Goal: Task Accomplishment & Management: Complete application form

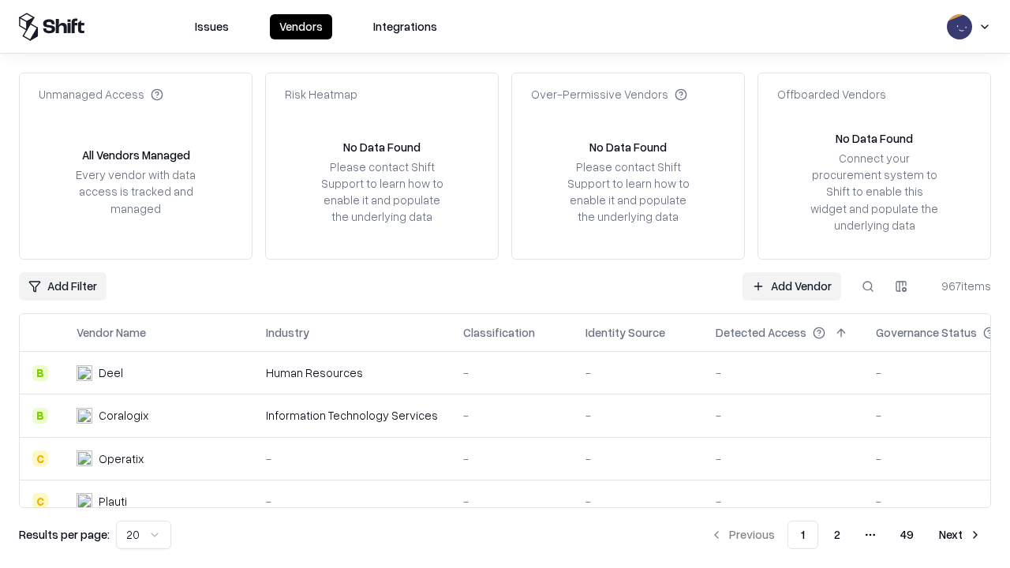
click at [791, 286] on link "Add Vendor" at bounding box center [791, 286] width 99 height 28
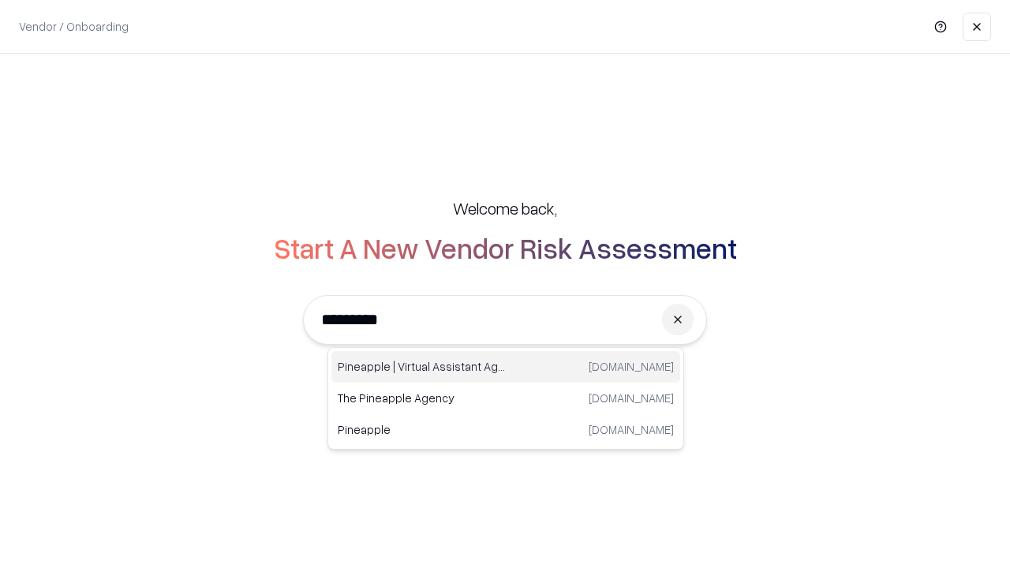
click at [506, 367] on div "Pineapple | Virtual Assistant Agency [DOMAIN_NAME]" at bounding box center [505, 367] width 349 height 32
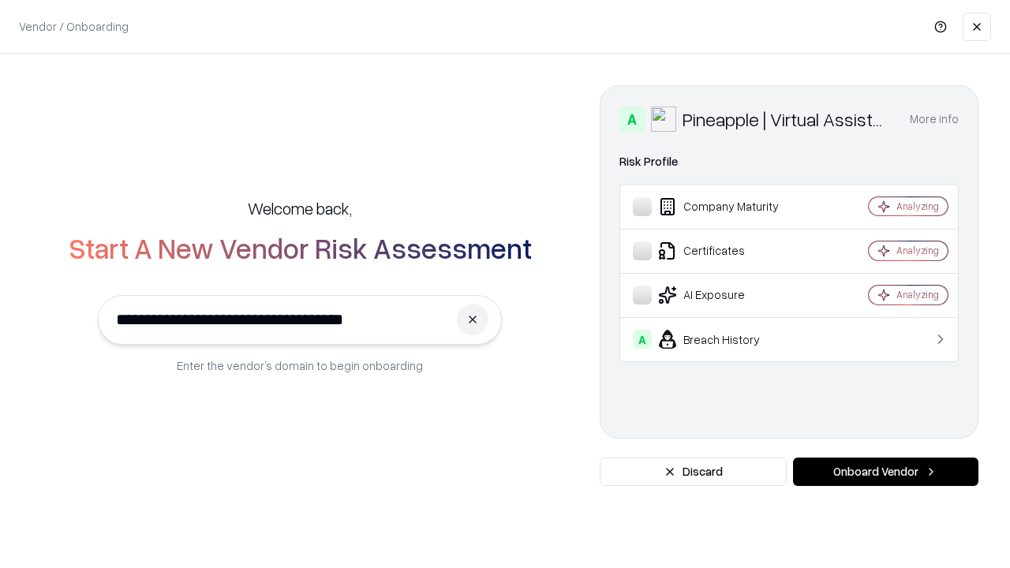
type input "**********"
click at [885, 472] on button "Onboard Vendor" at bounding box center [885, 472] width 185 height 28
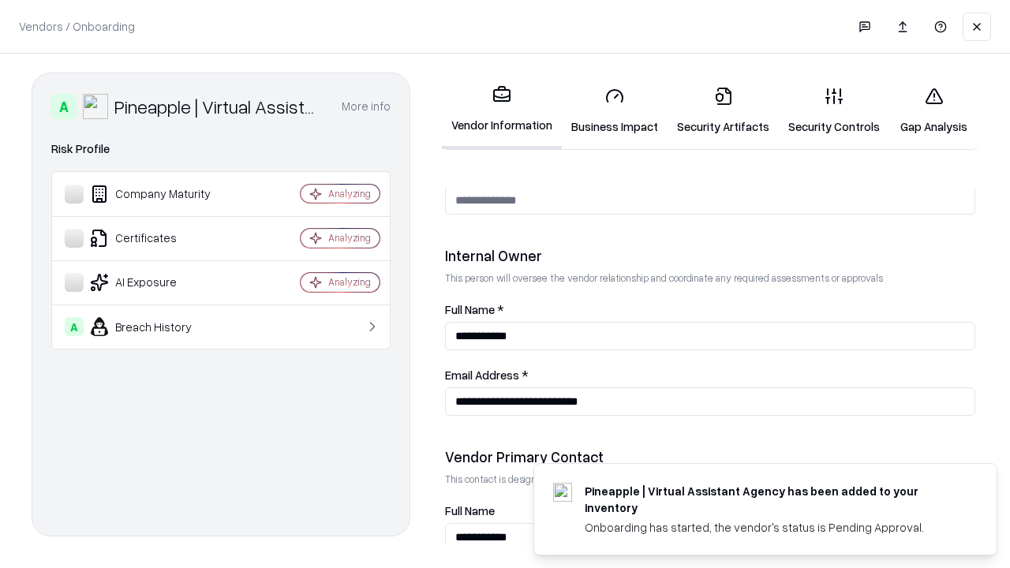
scroll to position [817, 0]
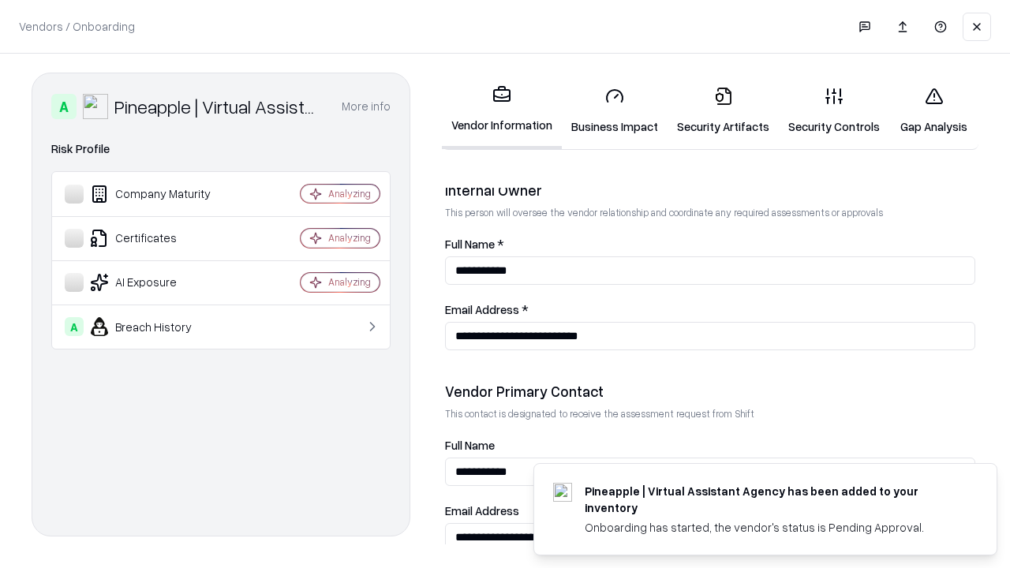
click at [615, 110] on link "Business Impact" at bounding box center [615, 110] width 106 height 73
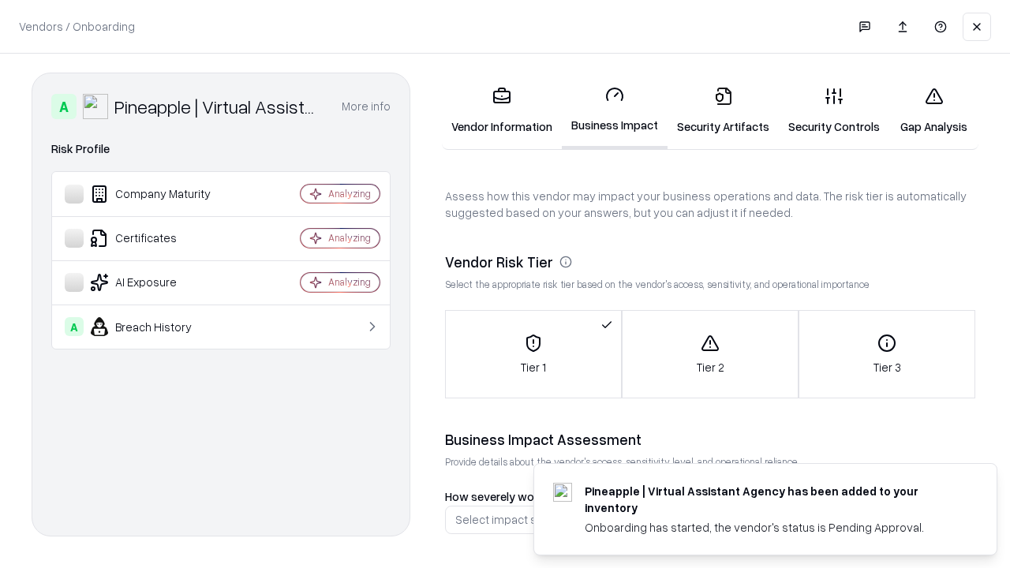
click at [723, 110] on link "Security Artifacts" at bounding box center [722, 110] width 111 height 73
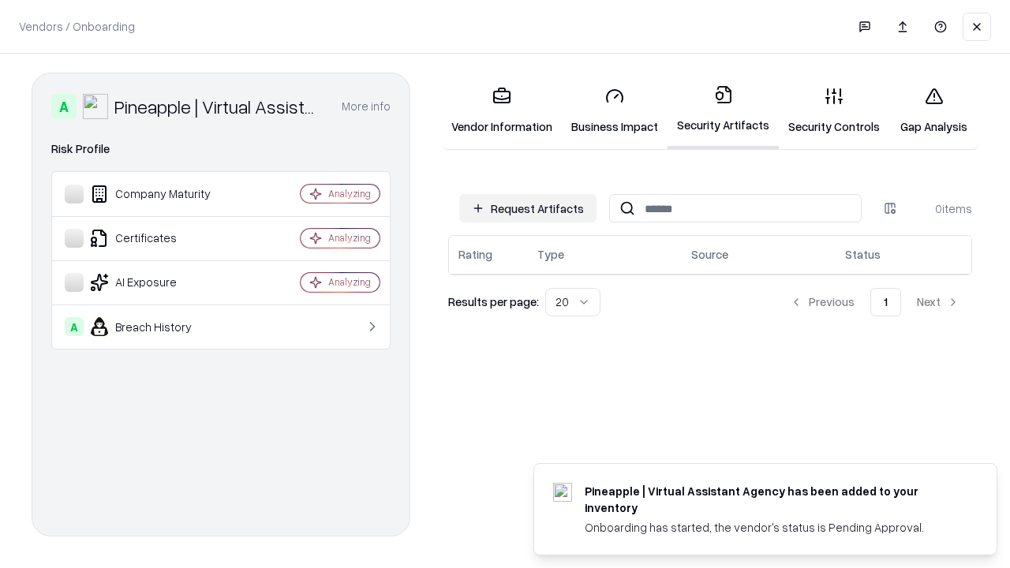
click at [528, 208] on button "Request Artifacts" at bounding box center [527, 208] width 137 height 28
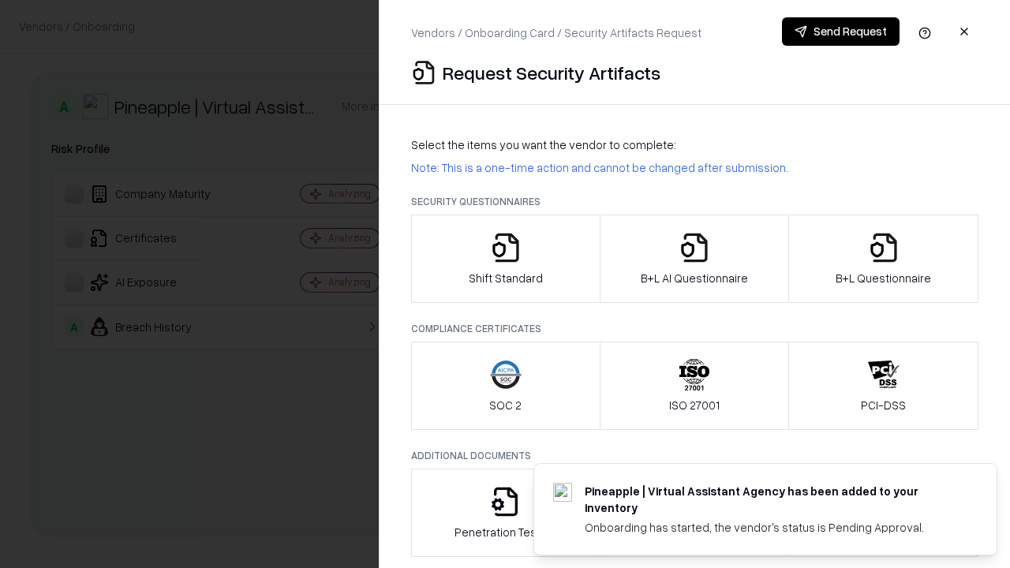
click at [505, 259] on icon "button" at bounding box center [506, 248] width 32 height 32
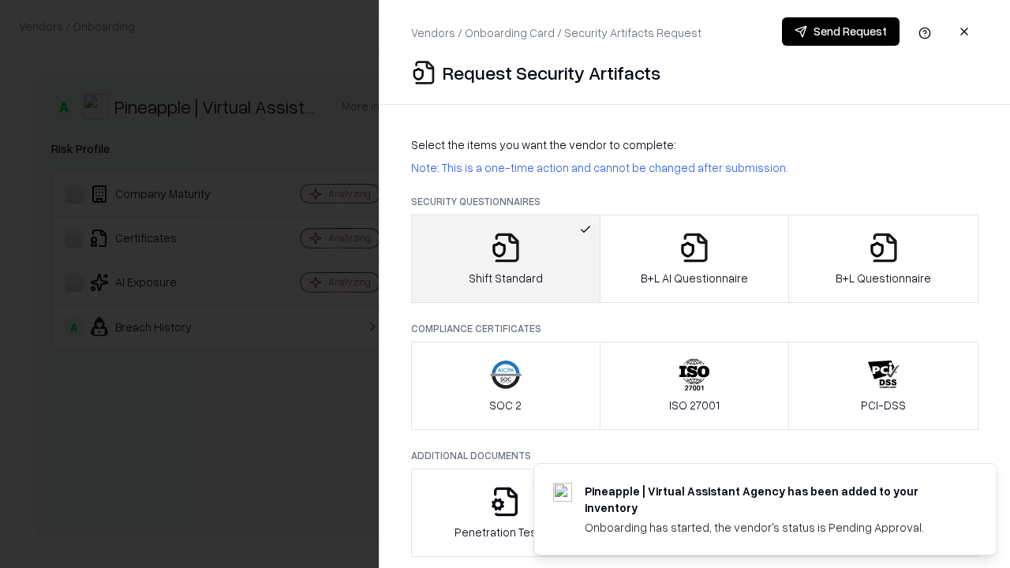
click at [840, 32] on button "Send Request" at bounding box center [841, 31] width 118 height 28
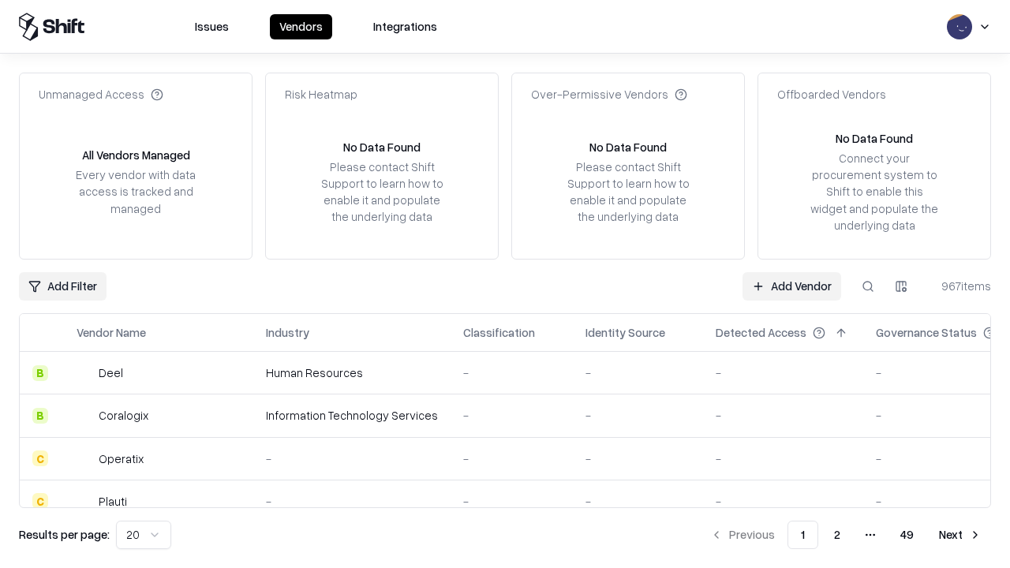
click at [868, 286] on button at bounding box center [868, 286] width 28 height 28
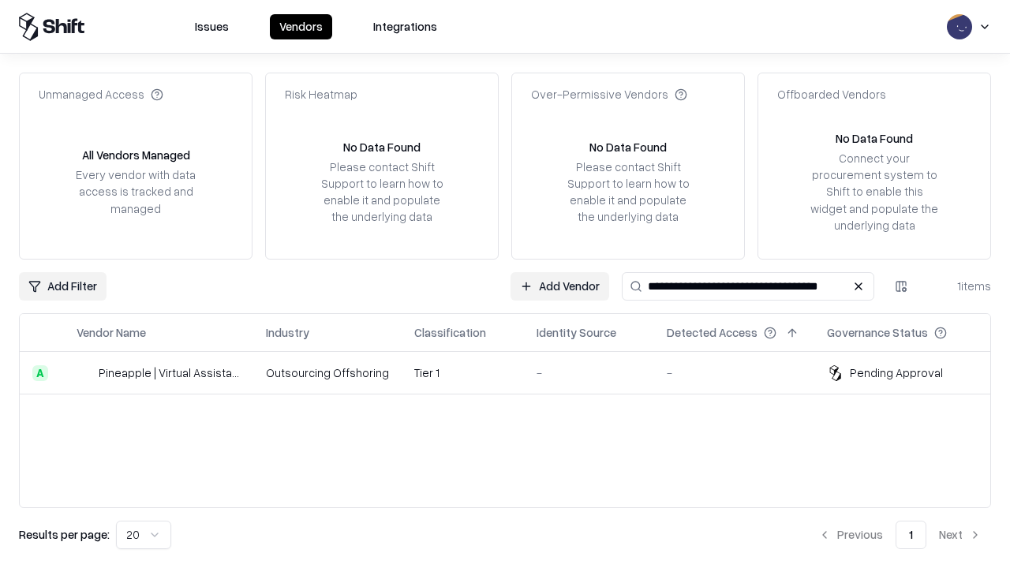
type input "**********"
click at [514, 372] on td "Tier 1" at bounding box center [463, 373] width 122 height 43
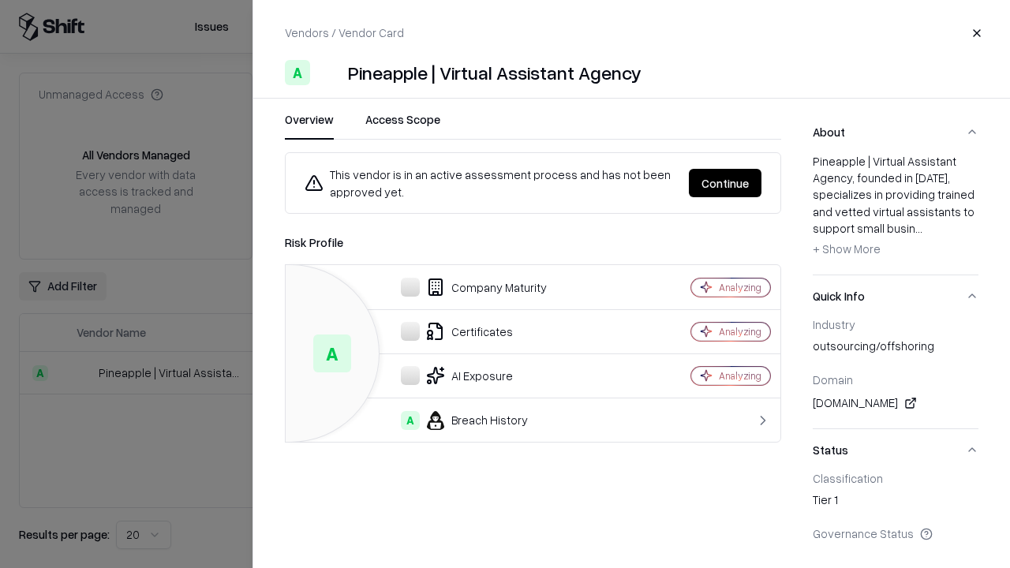
click at [725, 183] on button "Continue" at bounding box center [725, 183] width 73 height 28
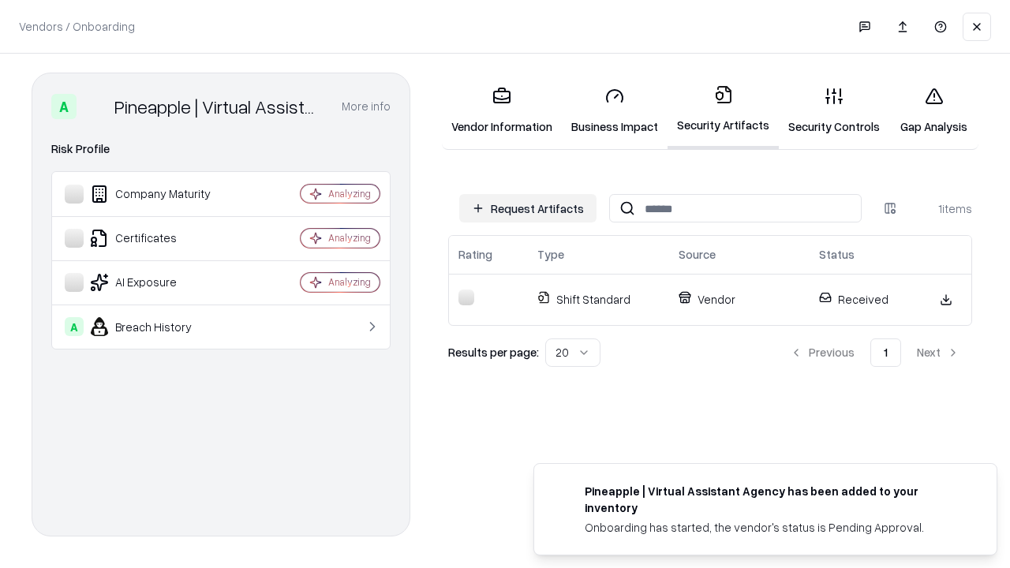
click at [933, 110] on link "Gap Analysis" at bounding box center [933, 110] width 89 height 73
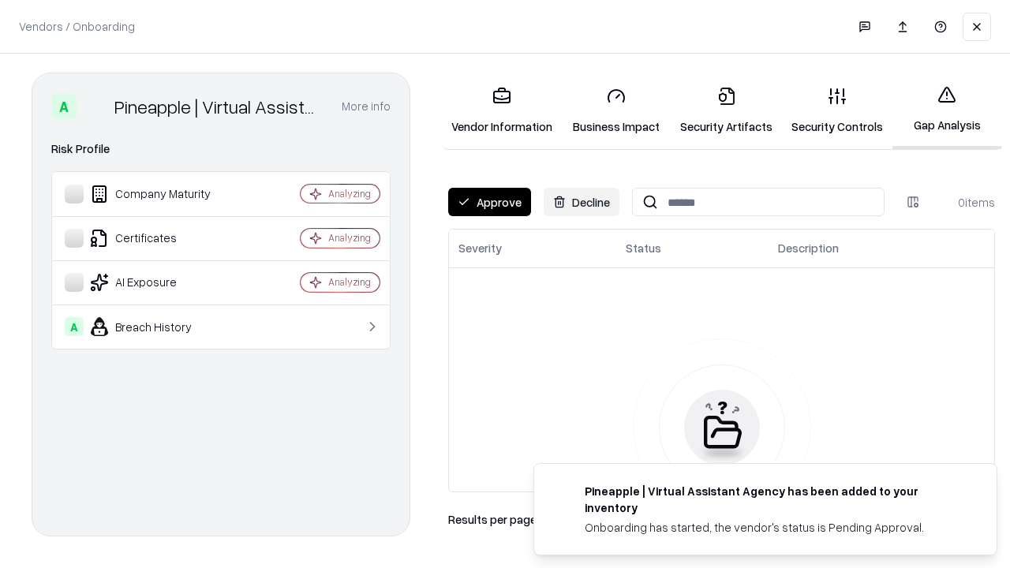
click at [489, 202] on button "Approve" at bounding box center [489, 202] width 83 height 28
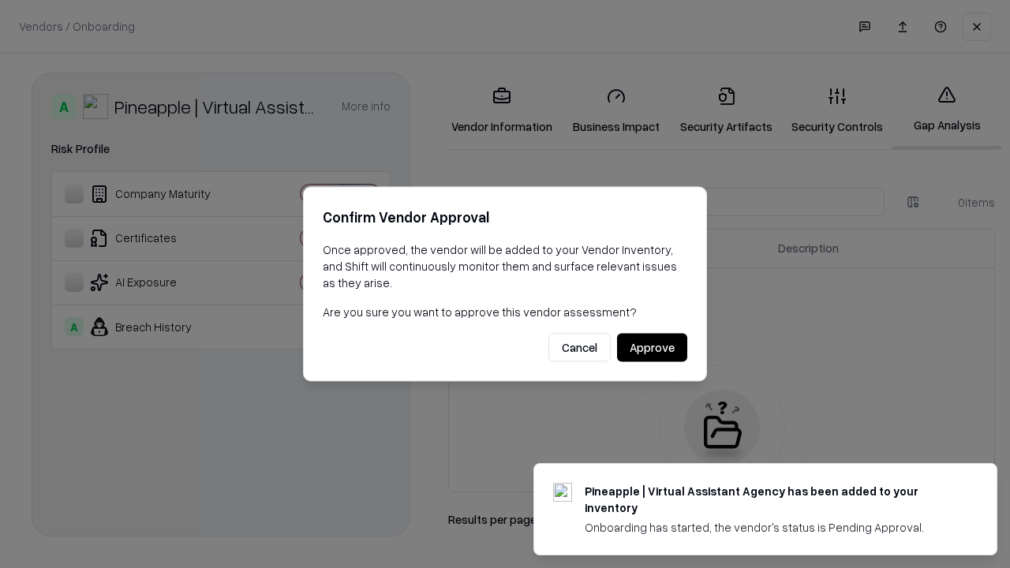
click at [652, 347] on button "Approve" at bounding box center [652, 348] width 70 height 28
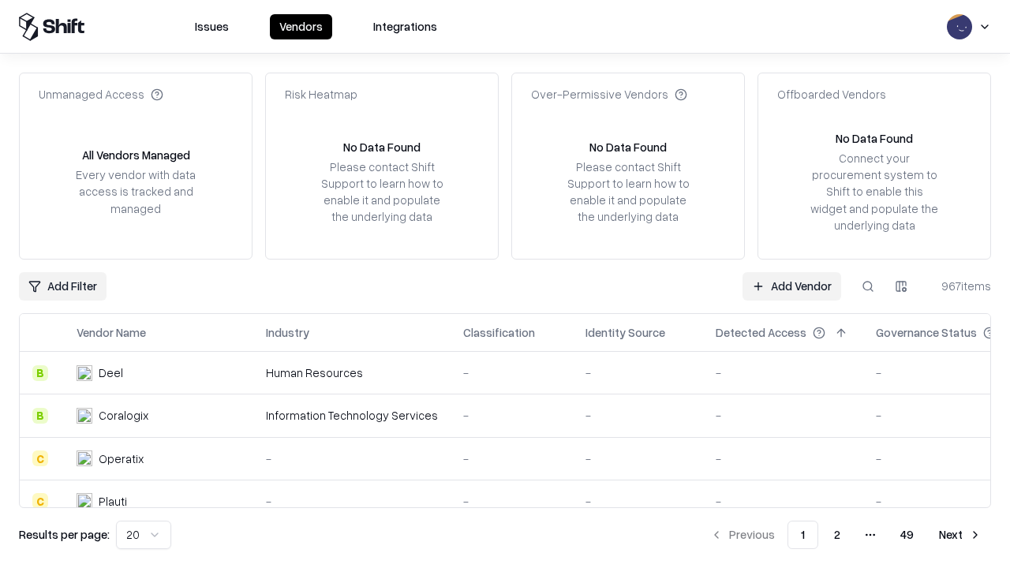
type input "**********"
click at [791, 286] on link "Add Vendor" at bounding box center [791, 286] width 99 height 28
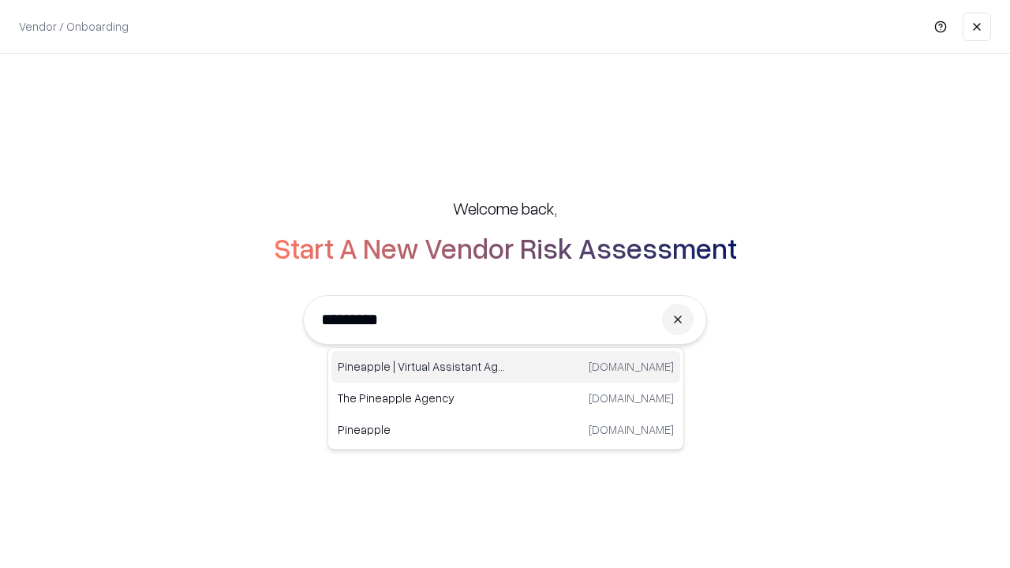
click at [506, 367] on div "Pineapple | Virtual Assistant Agency [DOMAIN_NAME]" at bounding box center [505, 367] width 349 height 32
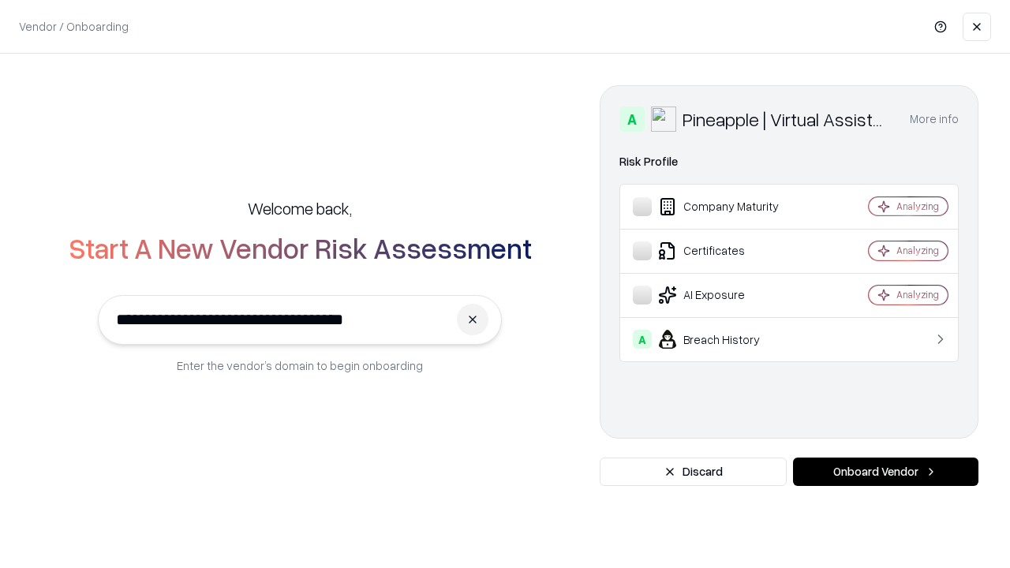
type input "**********"
click at [885, 472] on button "Onboard Vendor" at bounding box center [885, 472] width 185 height 28
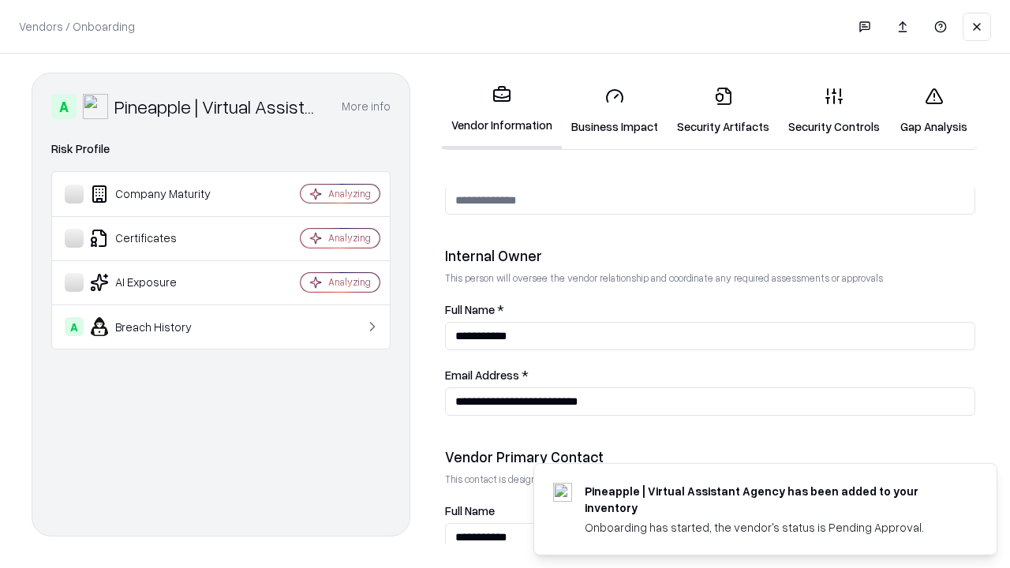
scroll to position [817, 0]
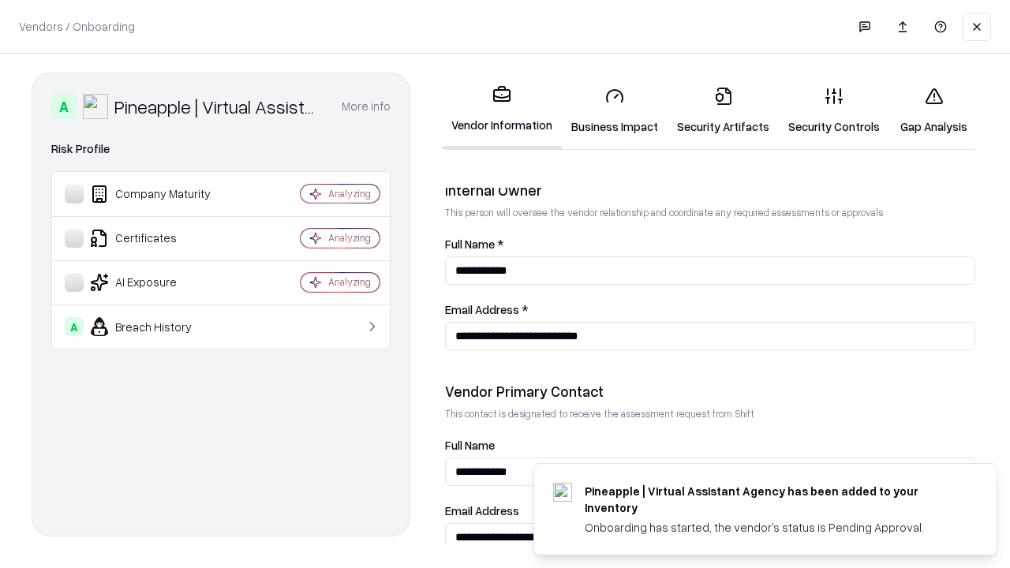
click at [933, 110] on link "Gap Analysis" at bounding box center [933, 110] width 89 height 73
